Goal: Navigation & Orientation: Find specific page/section

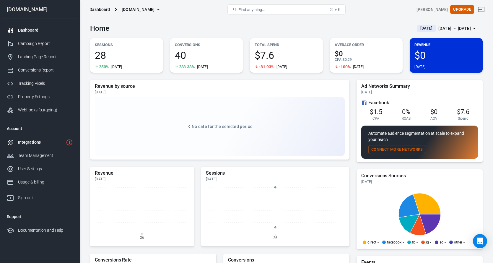
click at [28, 144] on div "Integrations" at bounding box center [41, 142] width 46 height 6
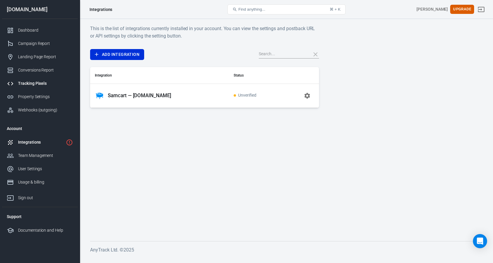
click at [28, 82] on div "Tracking Pixels" at bounding box center [45, 83] width 55 height 6
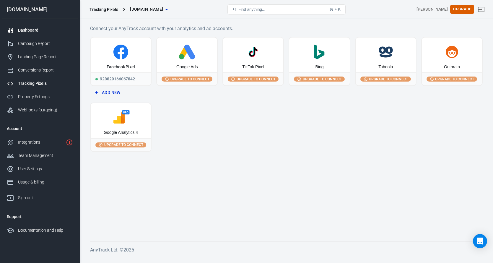
click at [42, 31] on div "Dashboard" at bounding box center [45, 30] width 55 height 6
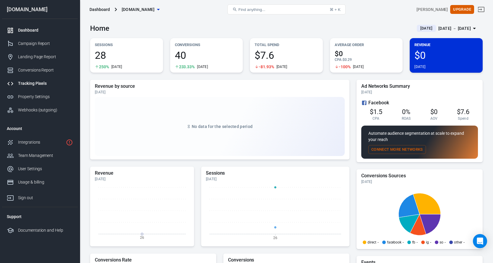
click at [42, 85] on div "Tracking Pixels" at bounding box center [45, 83] width 55 height 6
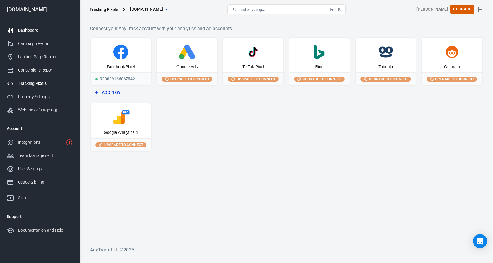
click at [35, 30] on div "Dashboard" at bounding box center [45, 30] width 55 height 6
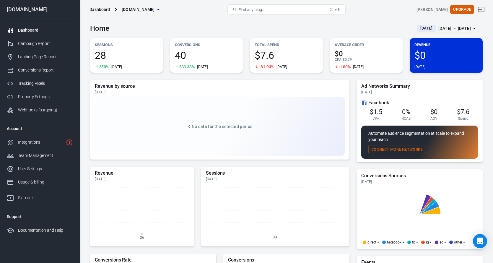
click at [268, 56] on span "$7.6" at bounding box center [287, 55] width 64 height 10
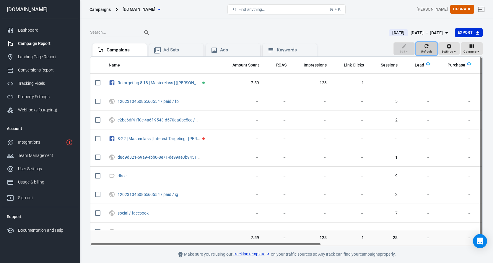
click at [427, 49] on span "Refresh" at bounding box center [427, 51] width 11 height 5
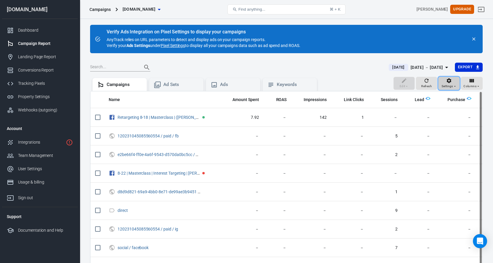
click at [447, 83] on icon "button" at bounding box center [449, 81] width 6 height 6
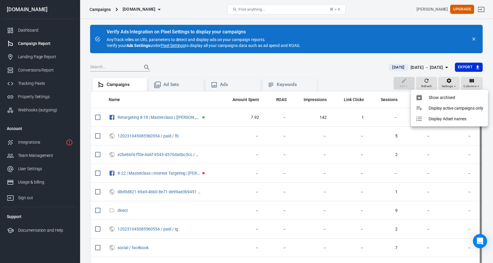
click at [178, 45] on div at bounding box center [246, 131] width 493 height 263
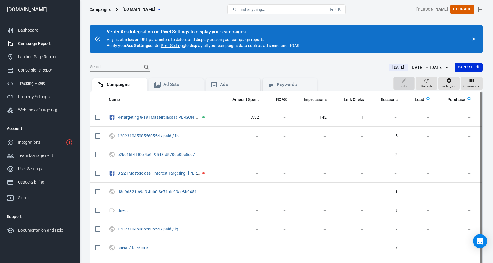
click at [178, 46] on link "Pixel Settings" at bounding box center [173, 46] width 24 height 6
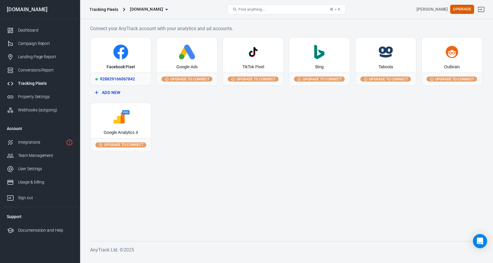
click at [128, 72] on div "928829166067842" at bounding box center [121, 78] width 60 height 13
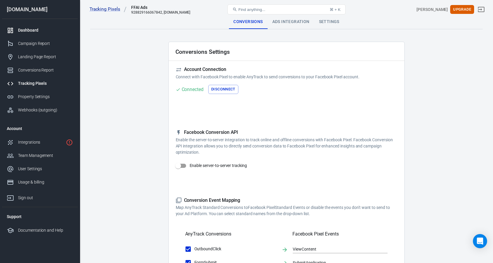
click at [35, 33] on link "Dashboard" at bounding box center [40, 30] width 76 height 13
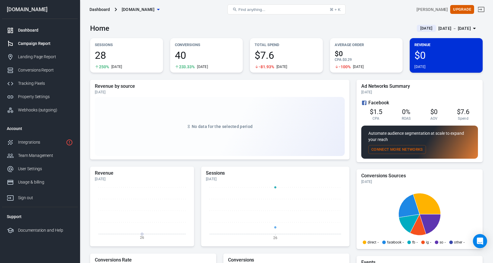
click at [35, 42] on div "Campaign Report" at bounding box center [45, 44] width 55 height 6
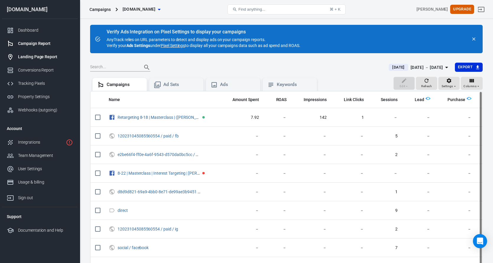
click at [35, 57] on div "Landing Page Report" at bounding box center [45, 57] width 55 height 6
